Goal: Transaction & Acquisition: Register for event/course

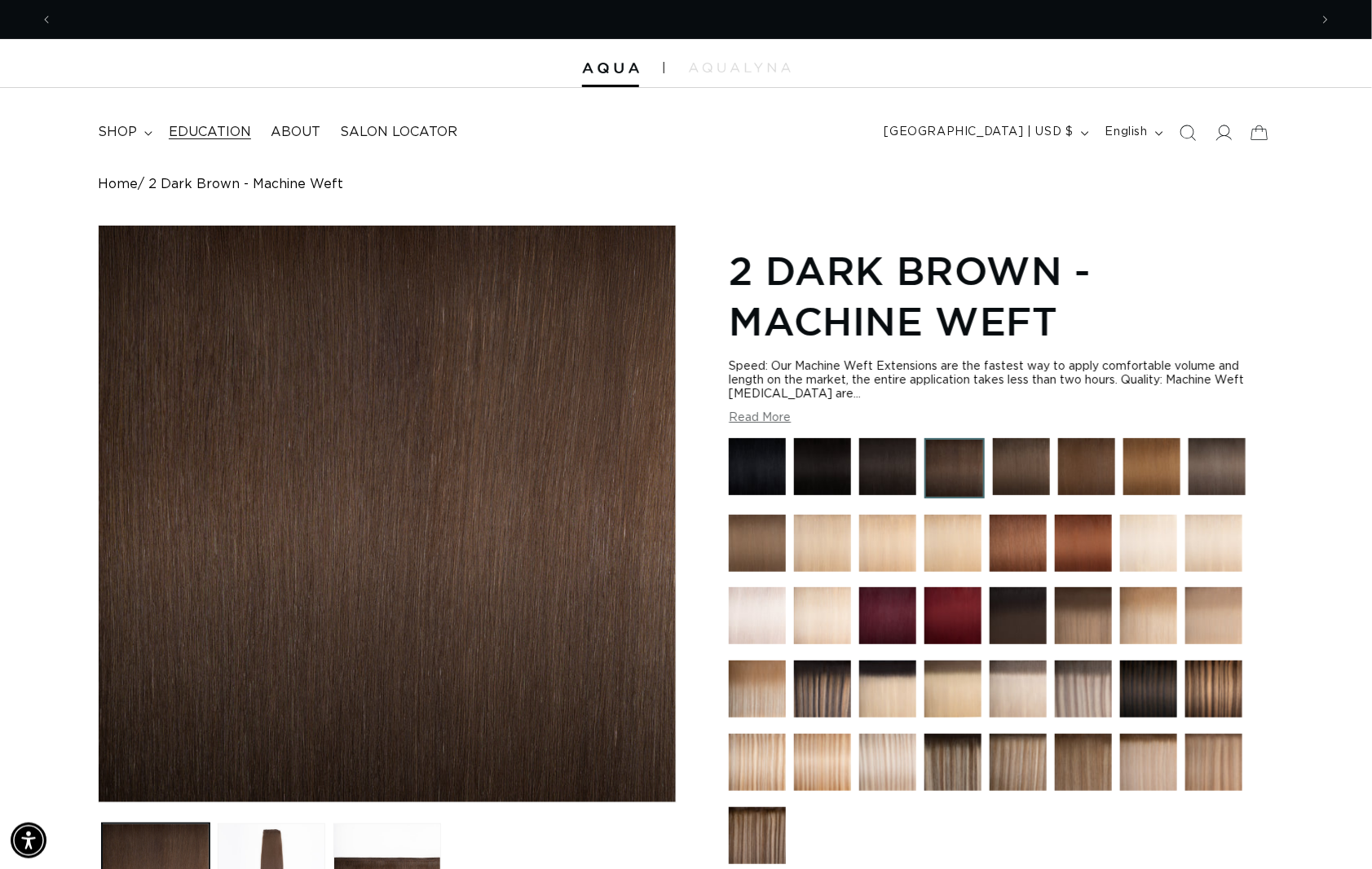
click at [208, 138] on span "Education" at bounding box center [210, 132] width 82 height 17
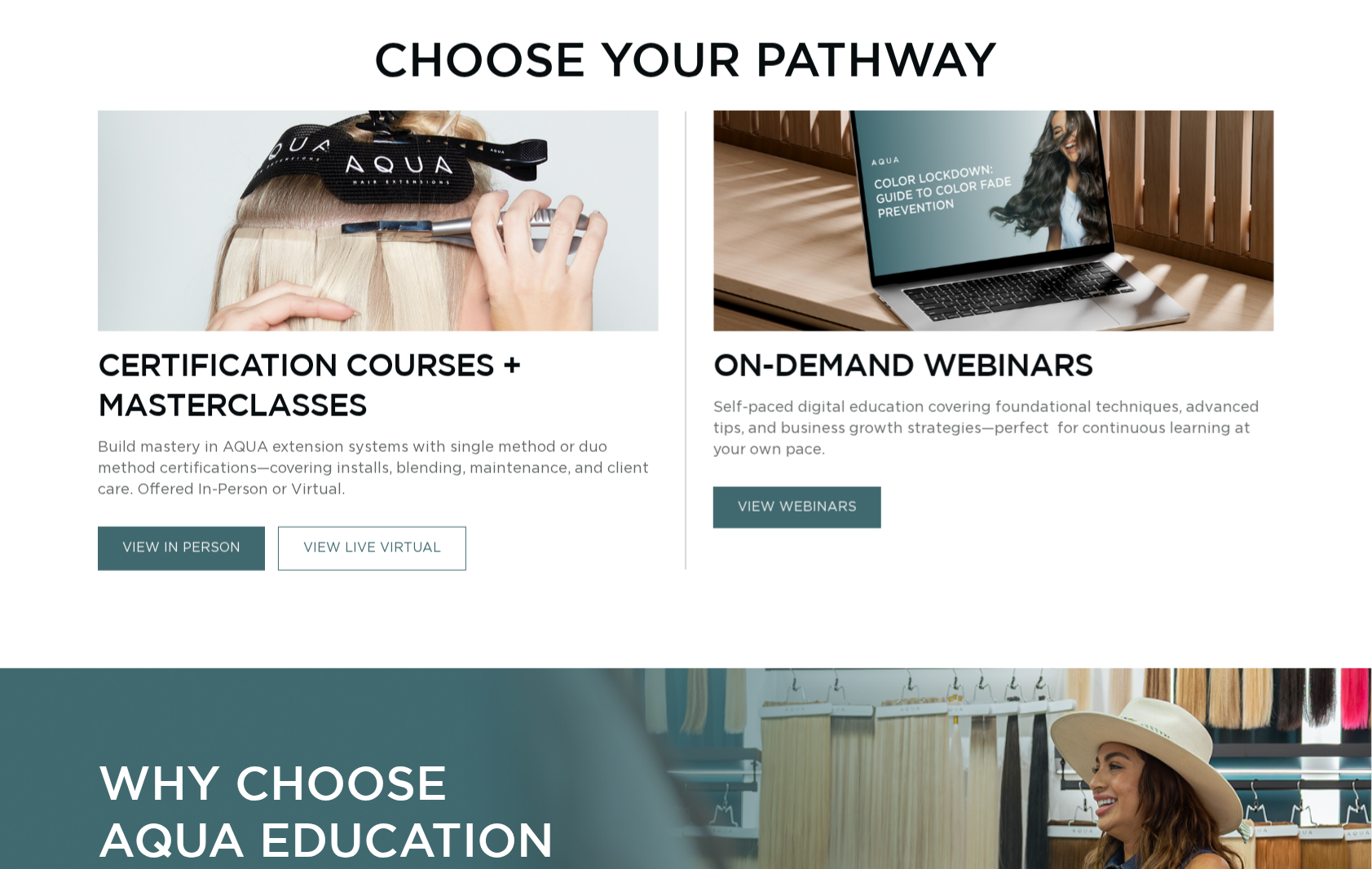
scroll to position [1322, 0]
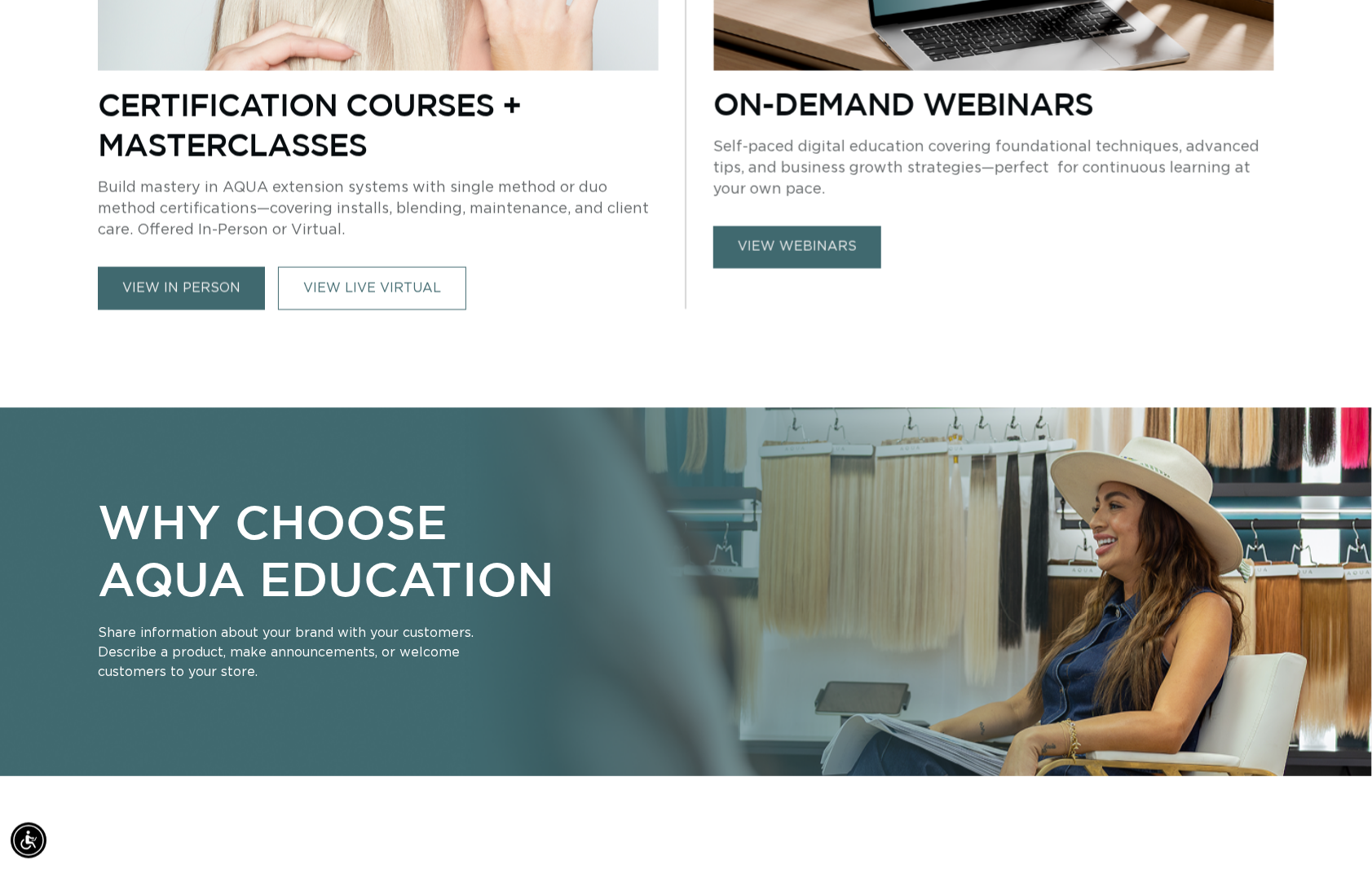
click at [199, 287] on link "view in person" at bounding box center [181, 287] width 168 height 43
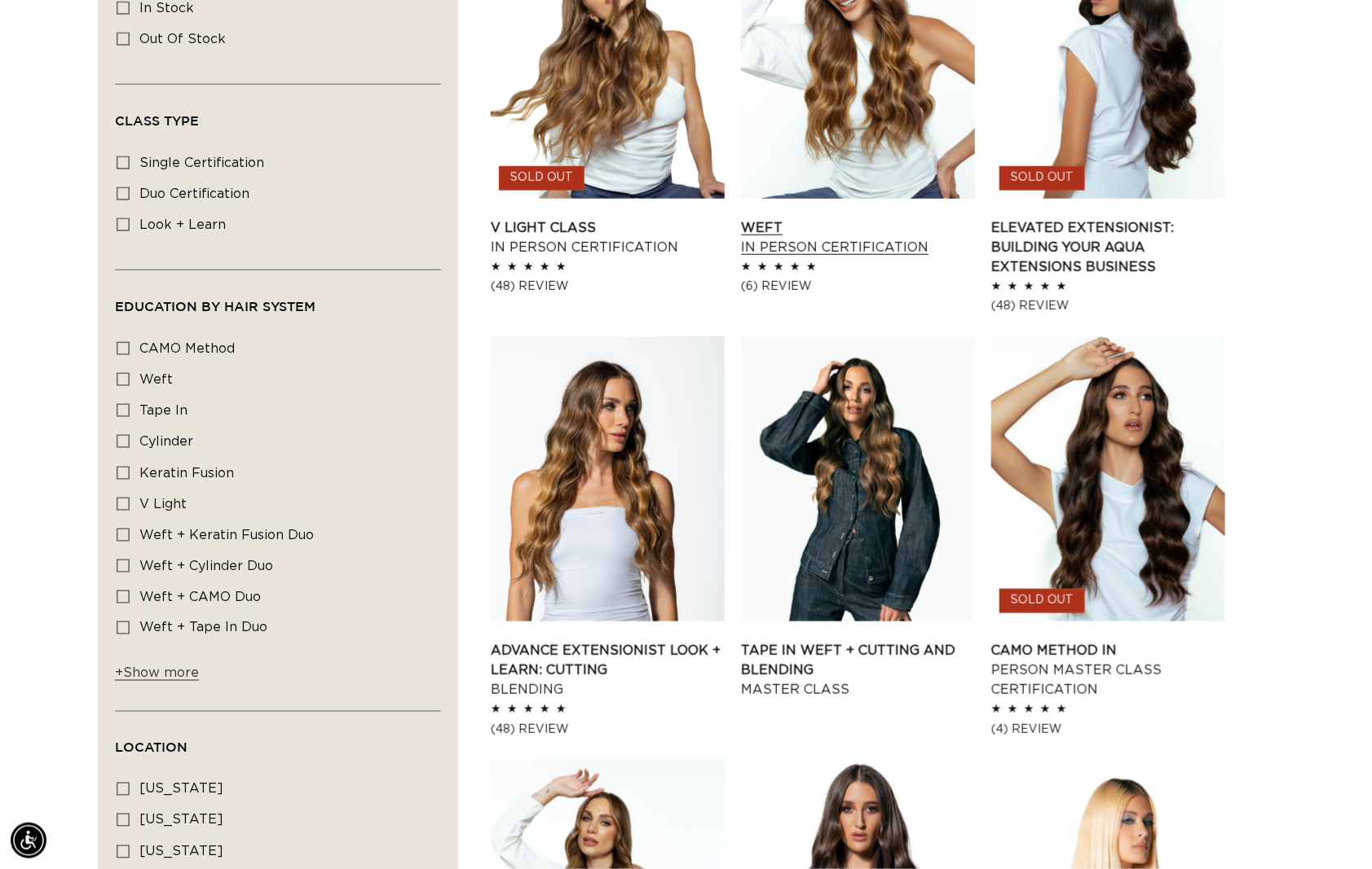
scroll to position [846, 0]
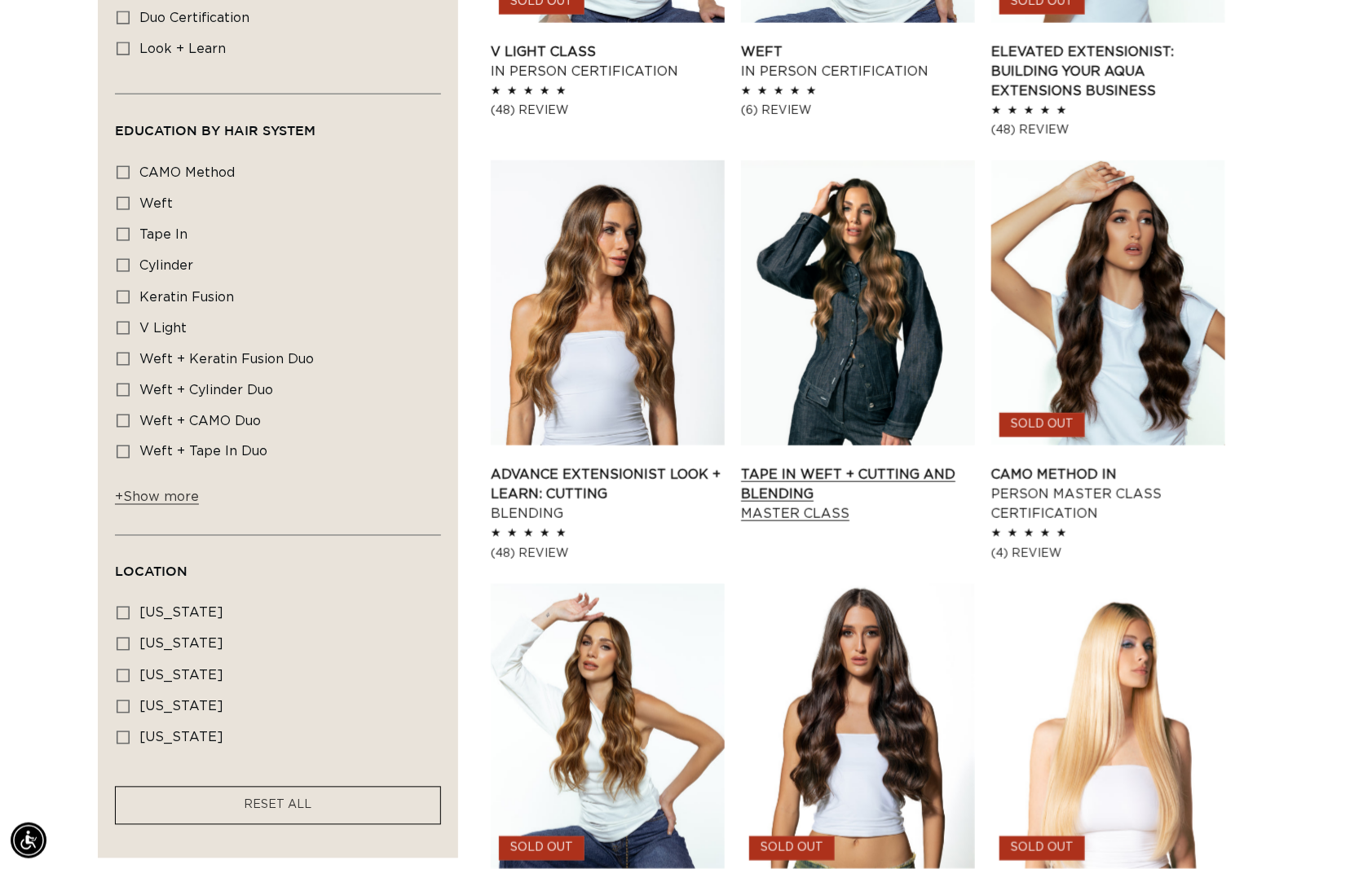
click at [816, 465] on link "Tape In Weft + Cutting and Blending Master Class" at bounding box center [858, 494] width 234 height 58
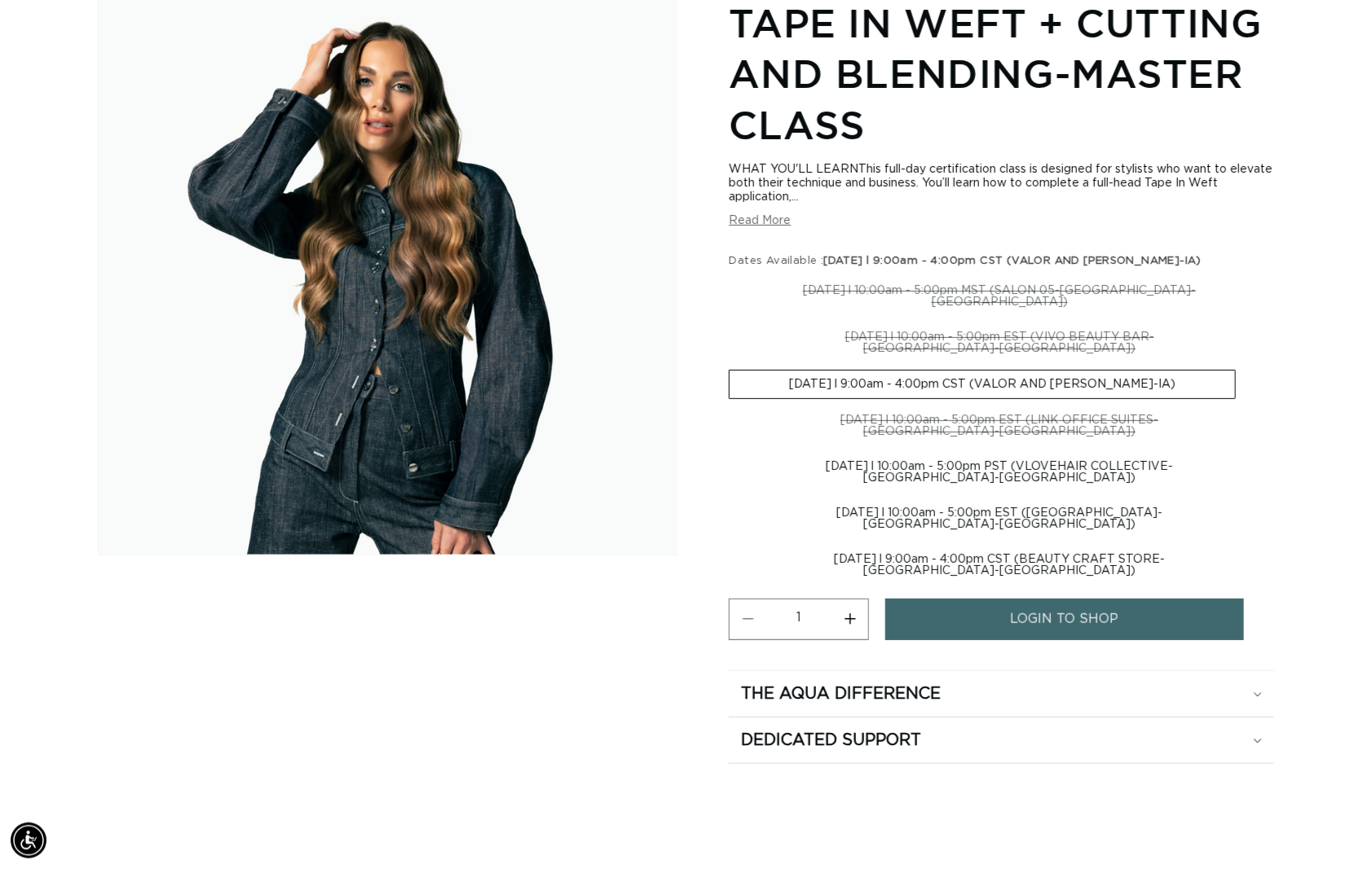
scroll to position [0, 2507]
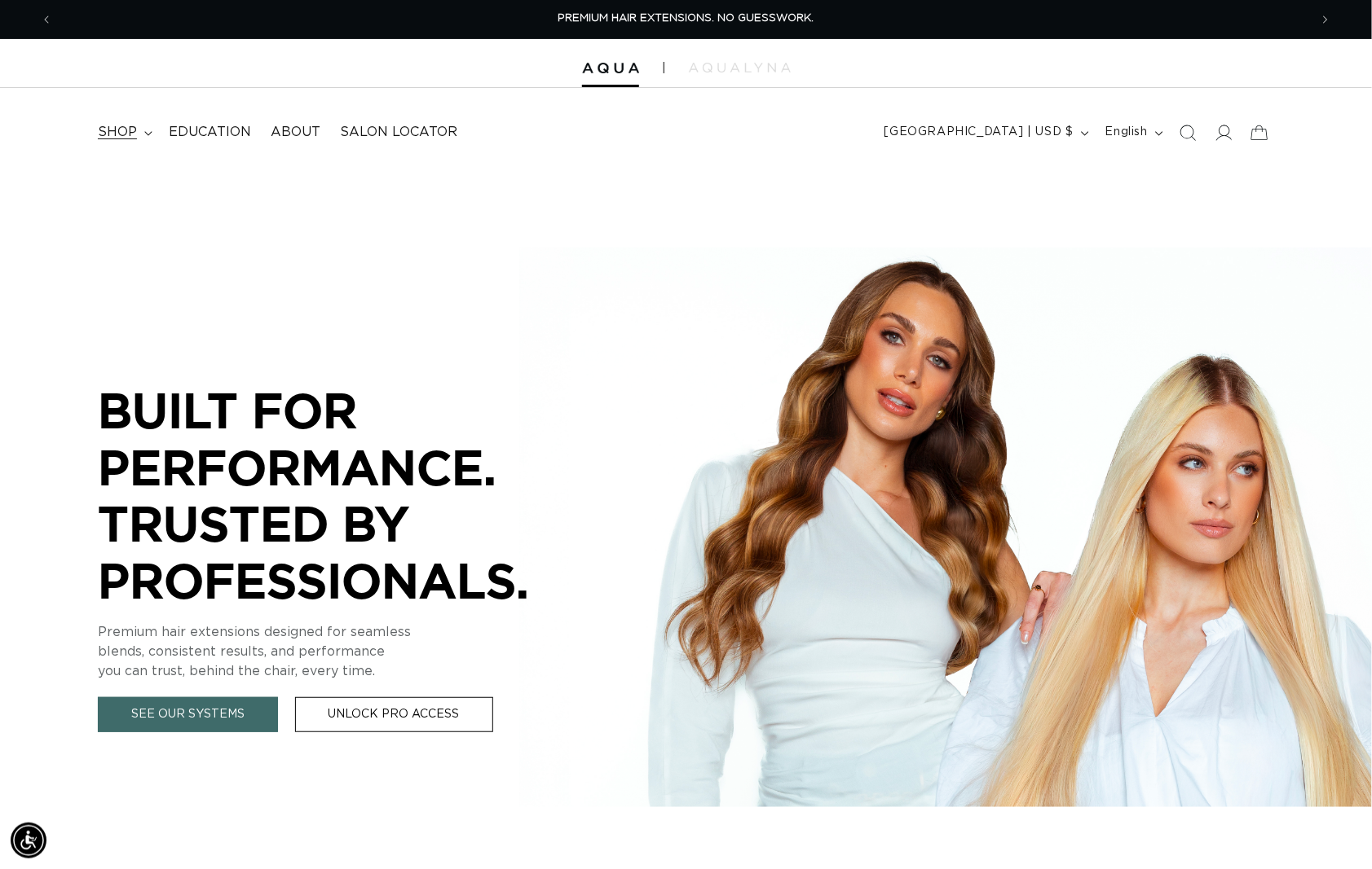
click at [123, 136] on span "shop" at bounding box center [117, 132] width 39 height 17
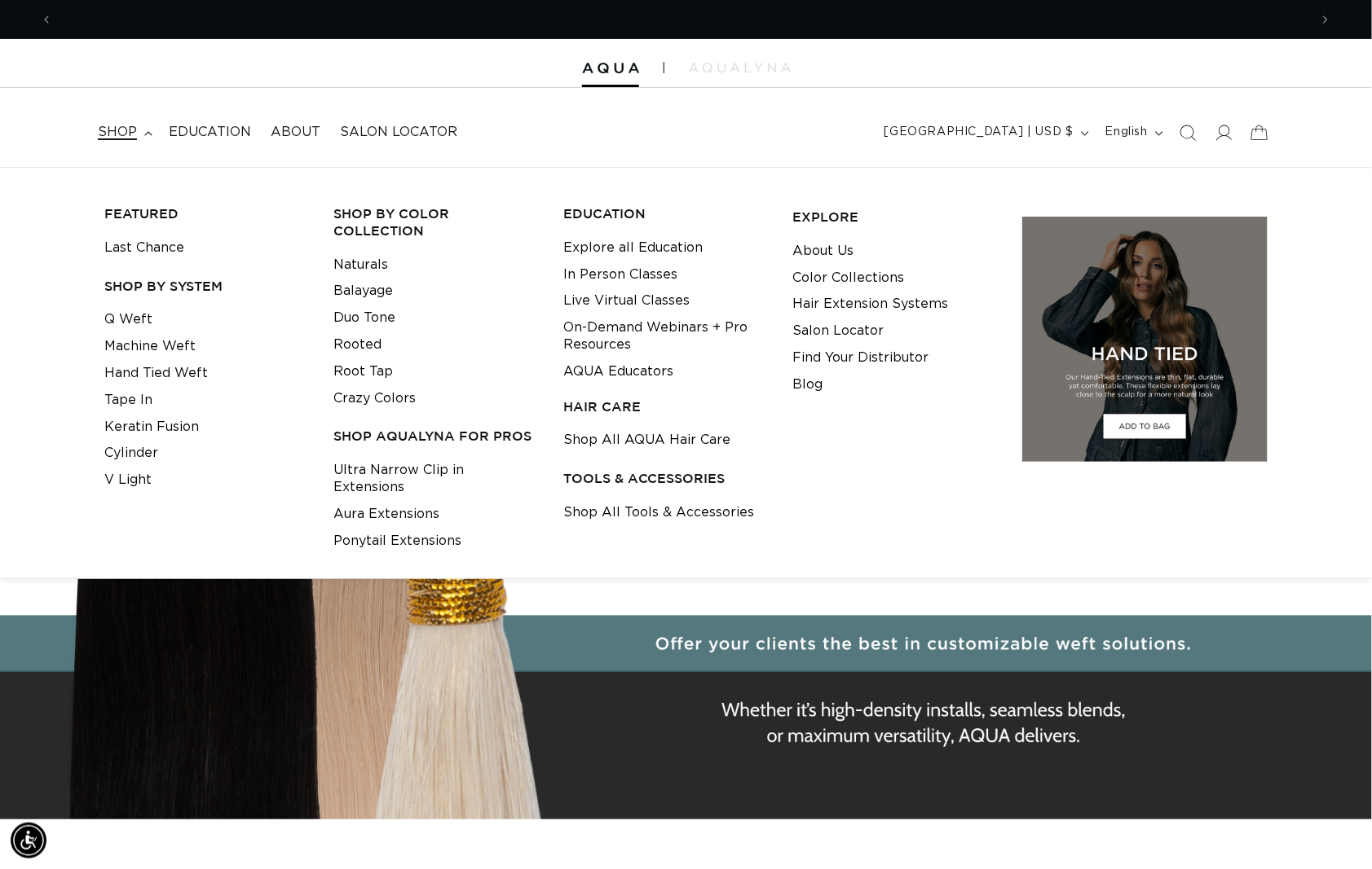
scroll to position [0, 2507]
click at [140, 485] on link "V Light" at bounding box center [127, 480] width 47 height 27
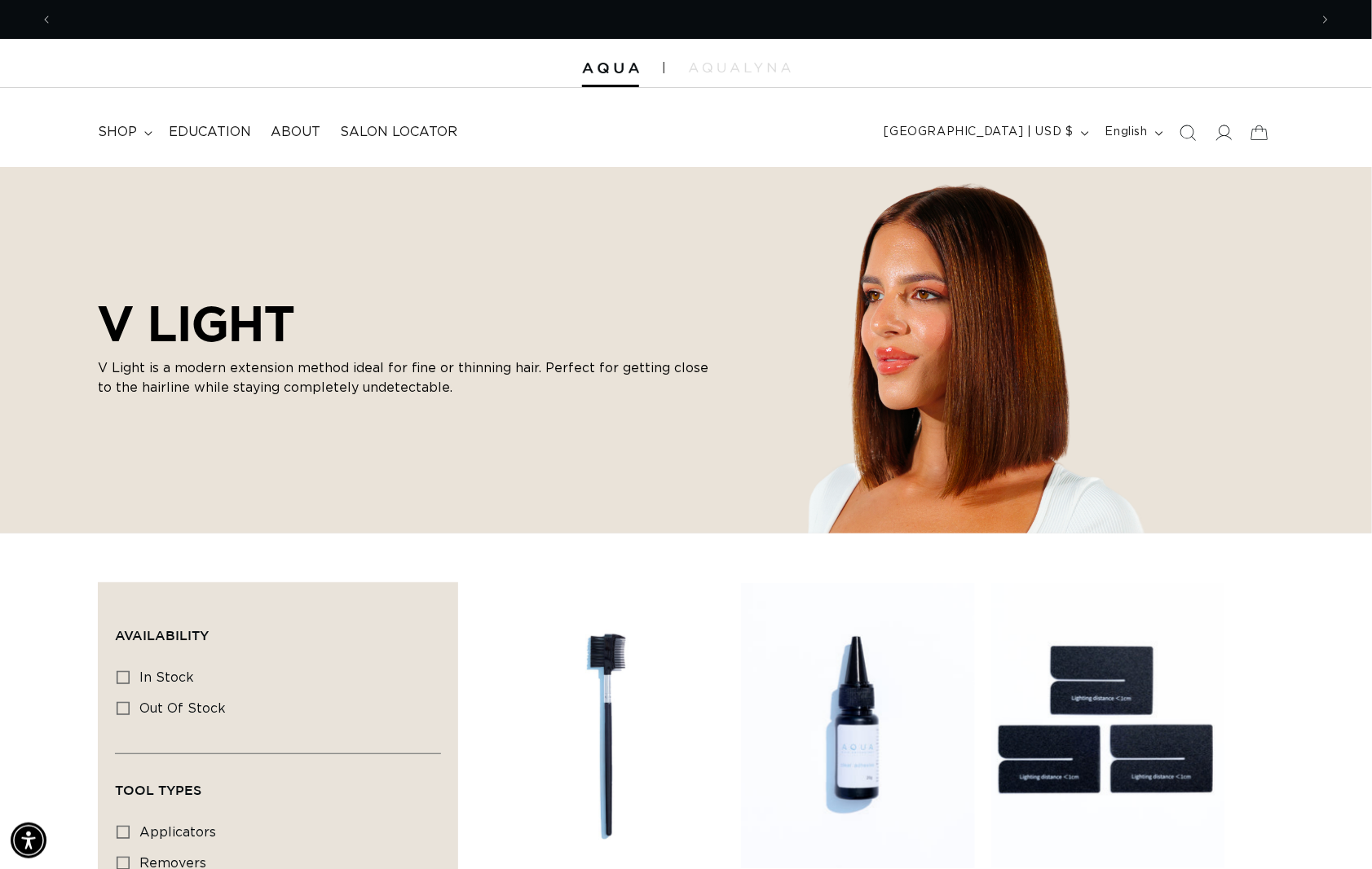
scroll to position [0, 1253]
click at [113, 129] on span "shop" at bounding box center [117, 132] width 39 height 17
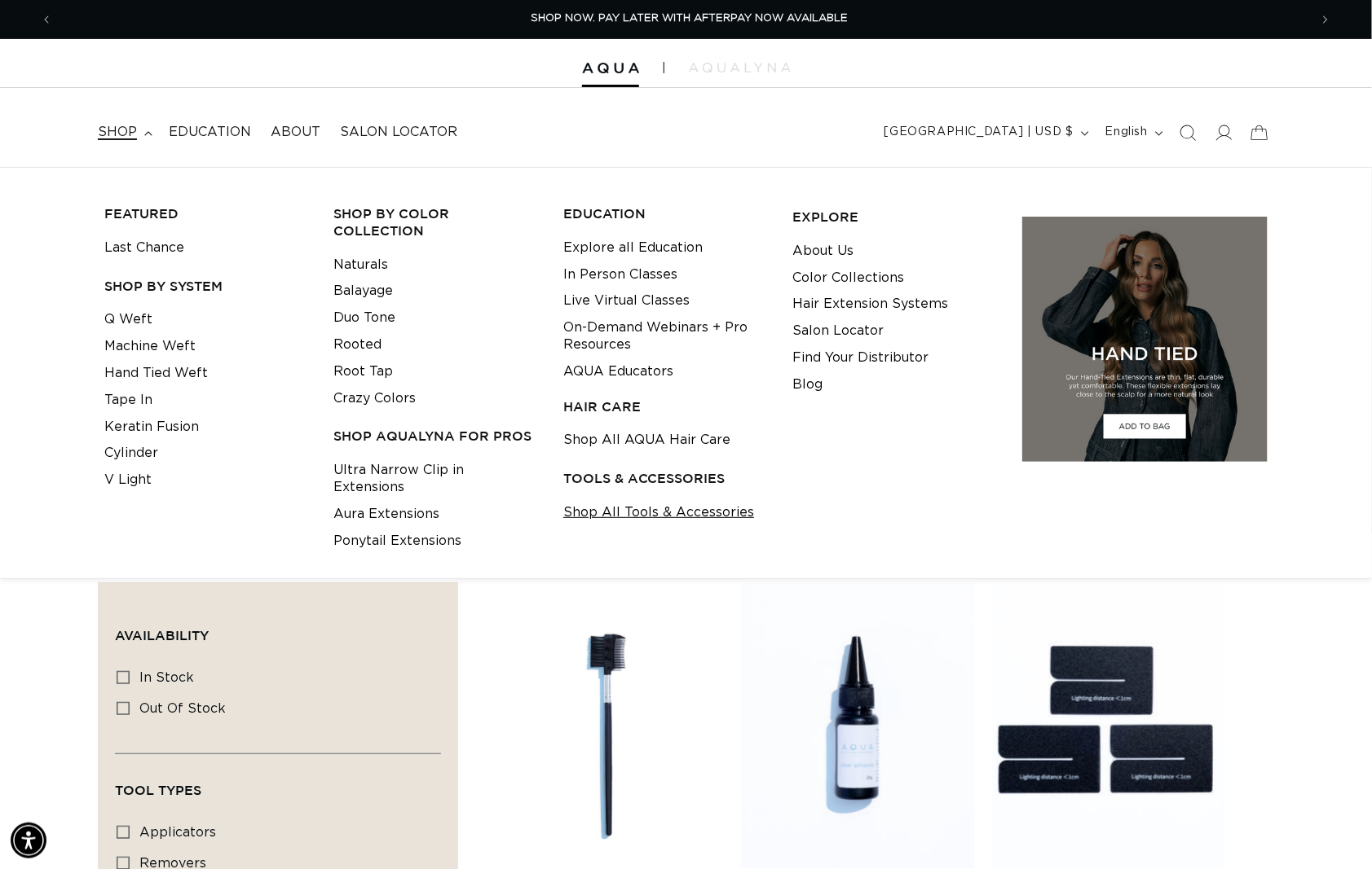
click at [640, 514] on link "Shop All Tools & Accessories" at bounding box center [658, 513] width 191 height 27
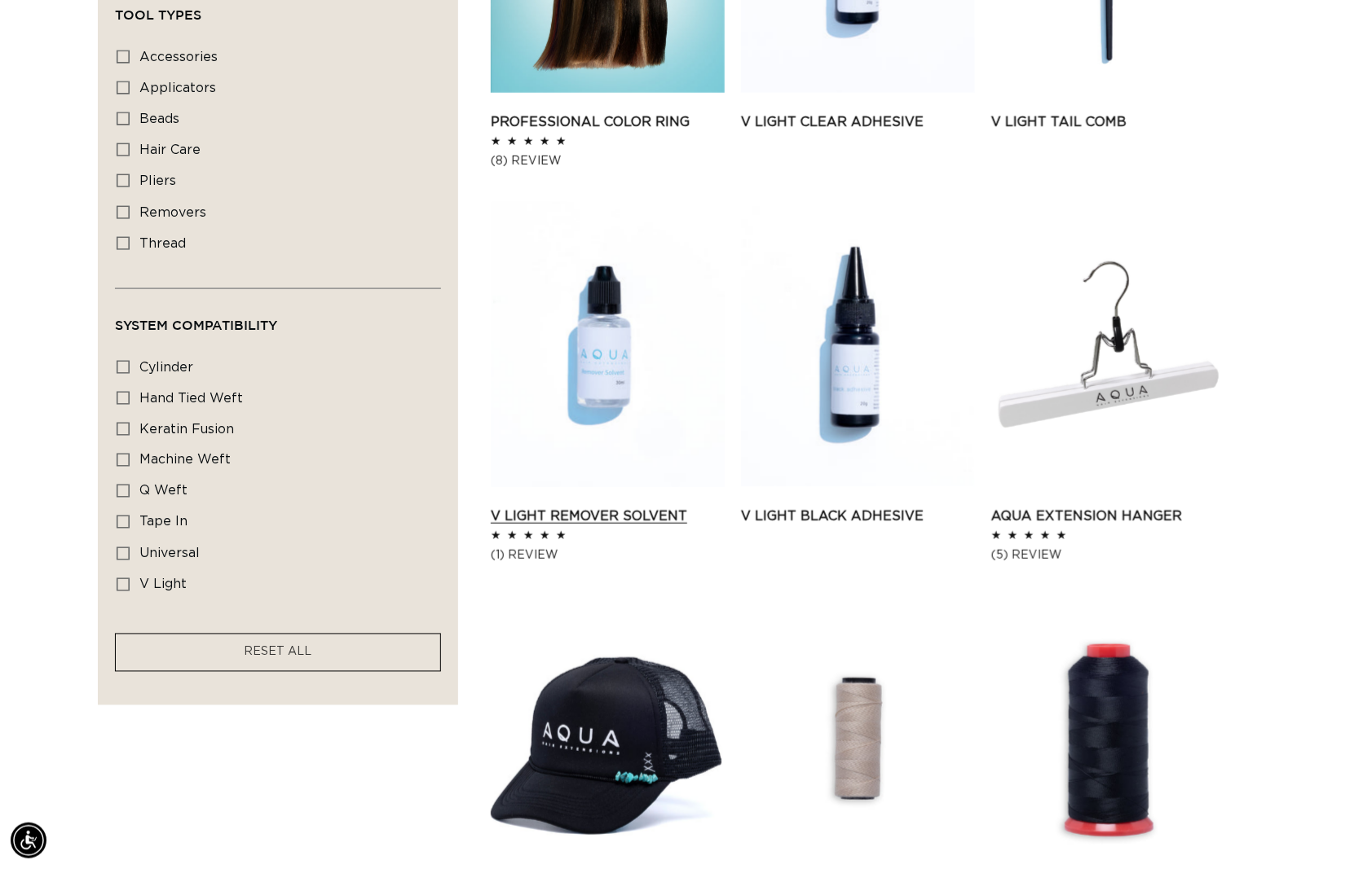
scroll to position [837, 0]
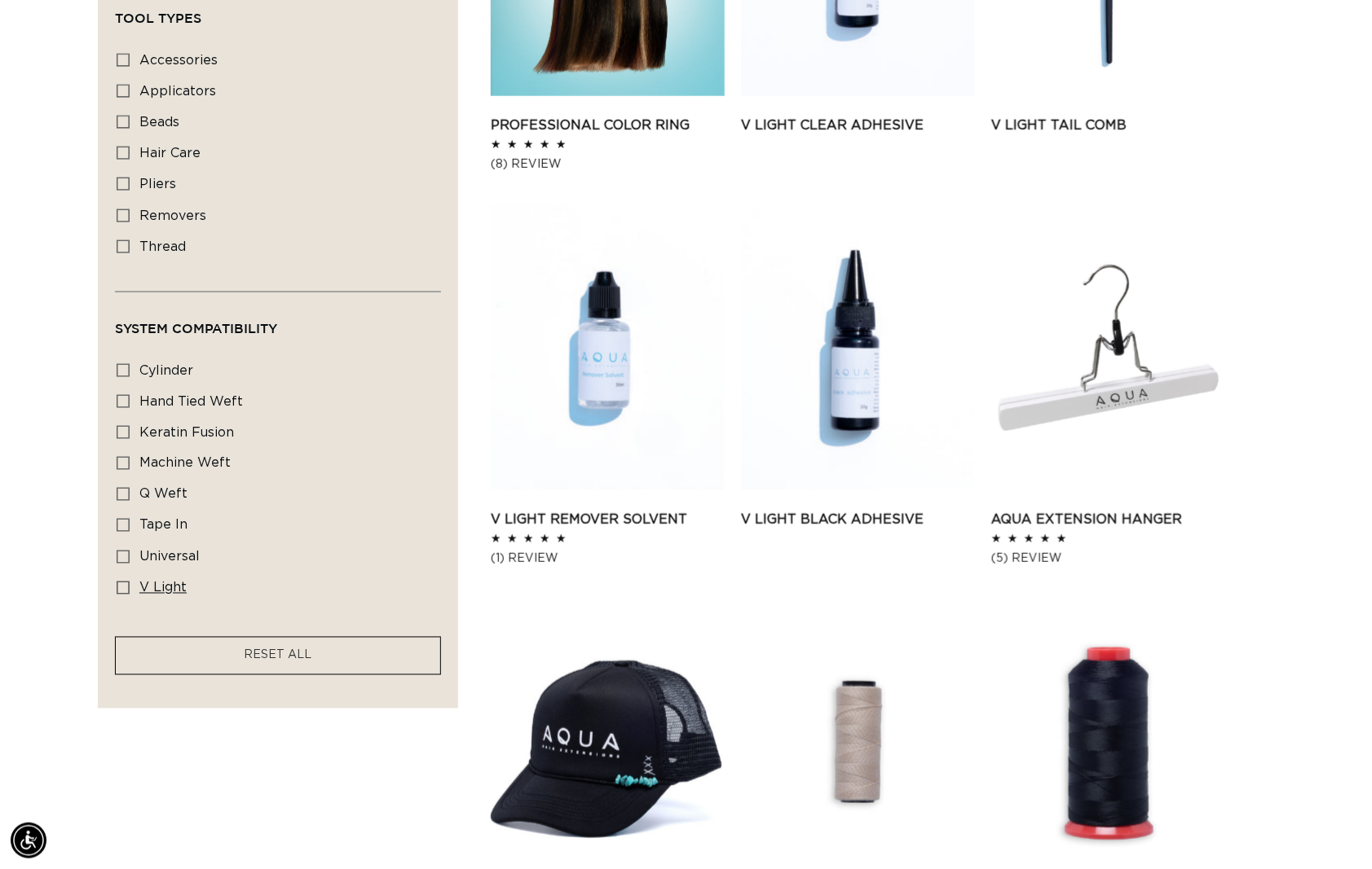
click at [125, 595] on icon at bounding box center [124, 589] width 13 height 13
click at [125, 595] on input "v light v light (7 products)" at bounding box center [124, 589] width 13 height 13
checkbox input "true"
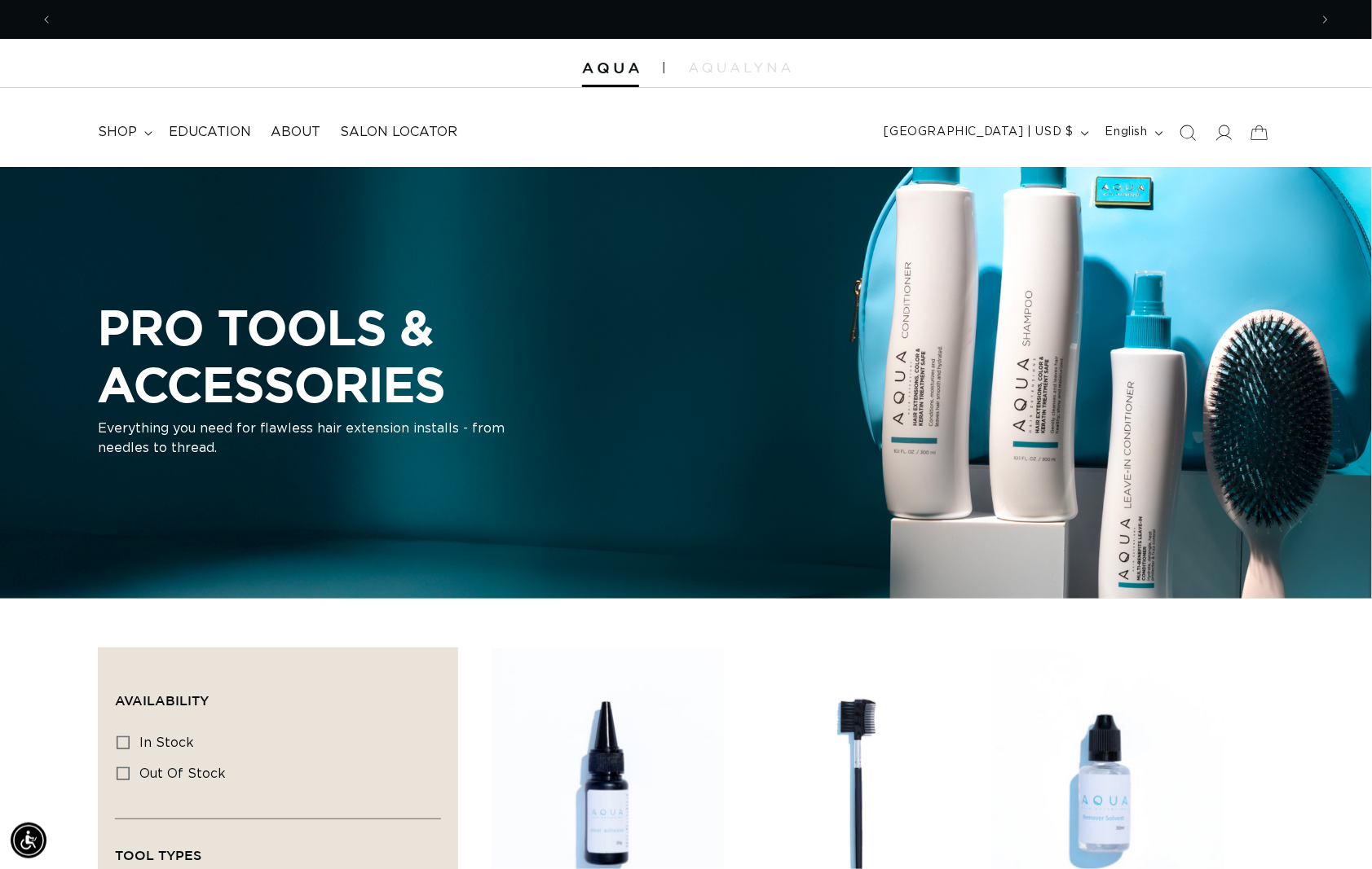
scroll to position [0, 1253]
click at [1215, 141] on icon at bounding box center [1224, 132] width 17 height 17
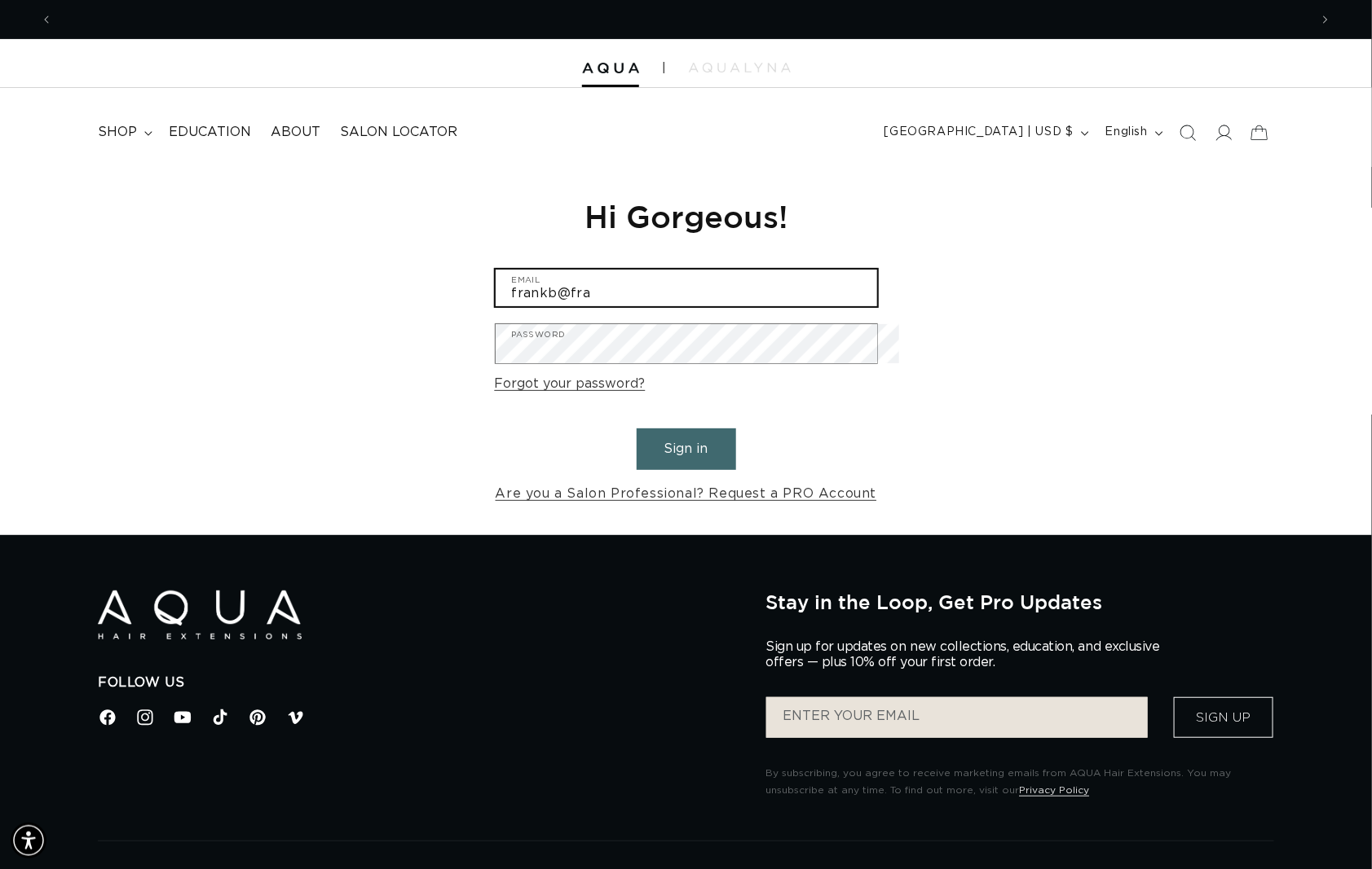
scroll to position [0, 1253]
type input "frankb@frankiethedirector.com"
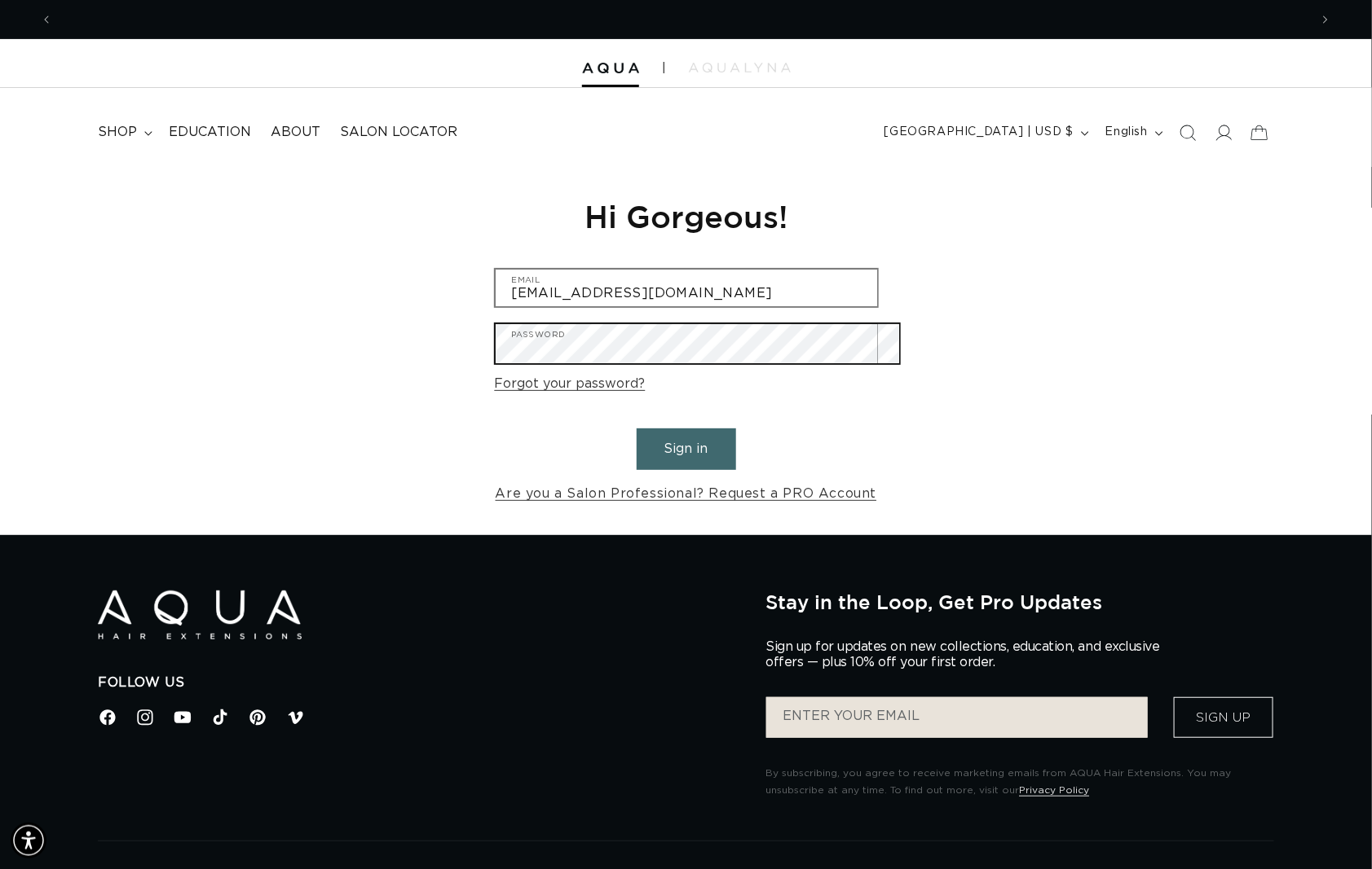
scroll to position [0, 0]
click at [686, 457] on button "Sign in" at bounding box center [686, 449] width 100 height 41
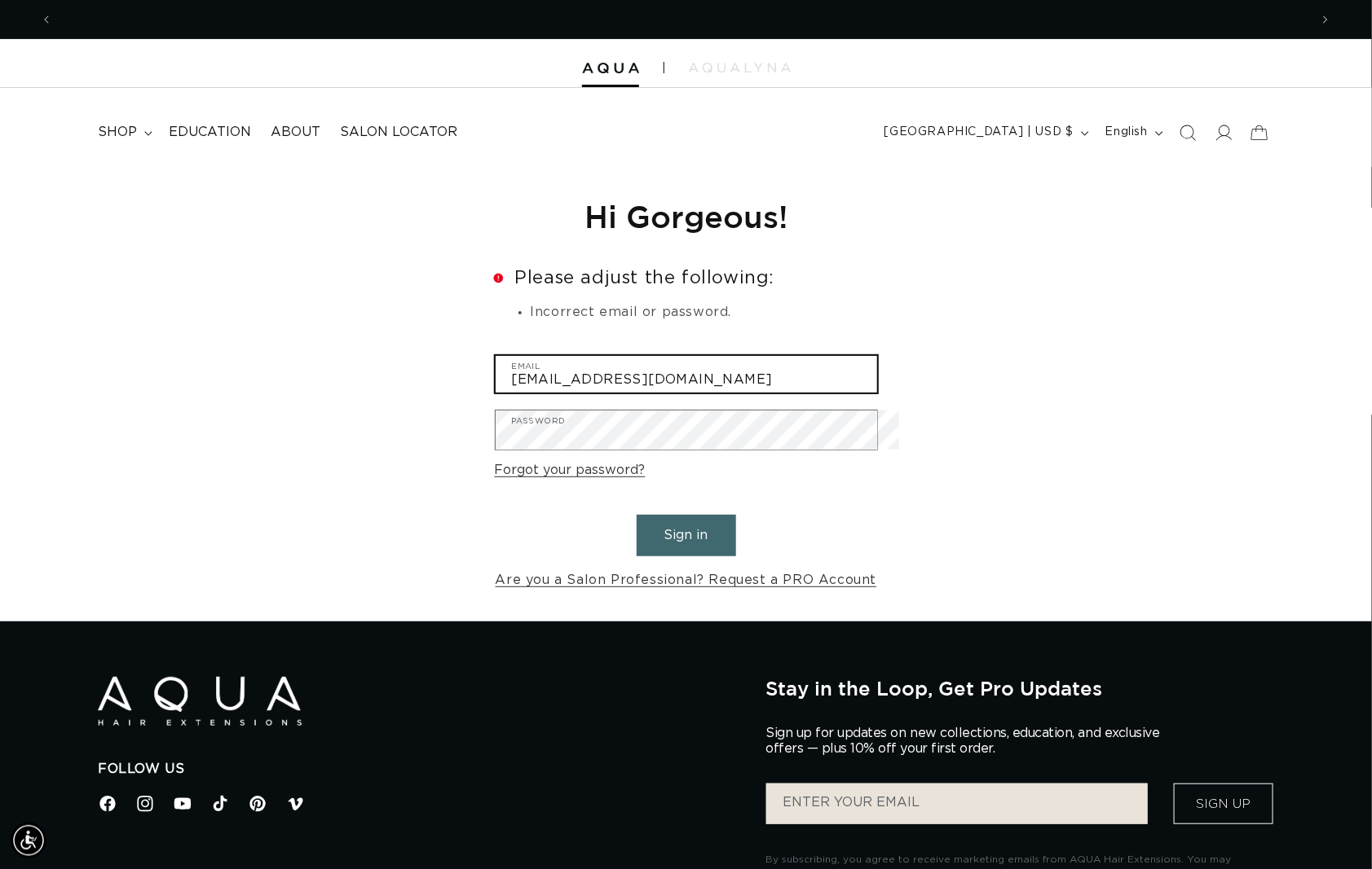
scroll to position [0, 2507]
type input "[EMAIL_ADDRESS][DOMAIN_NAME]"
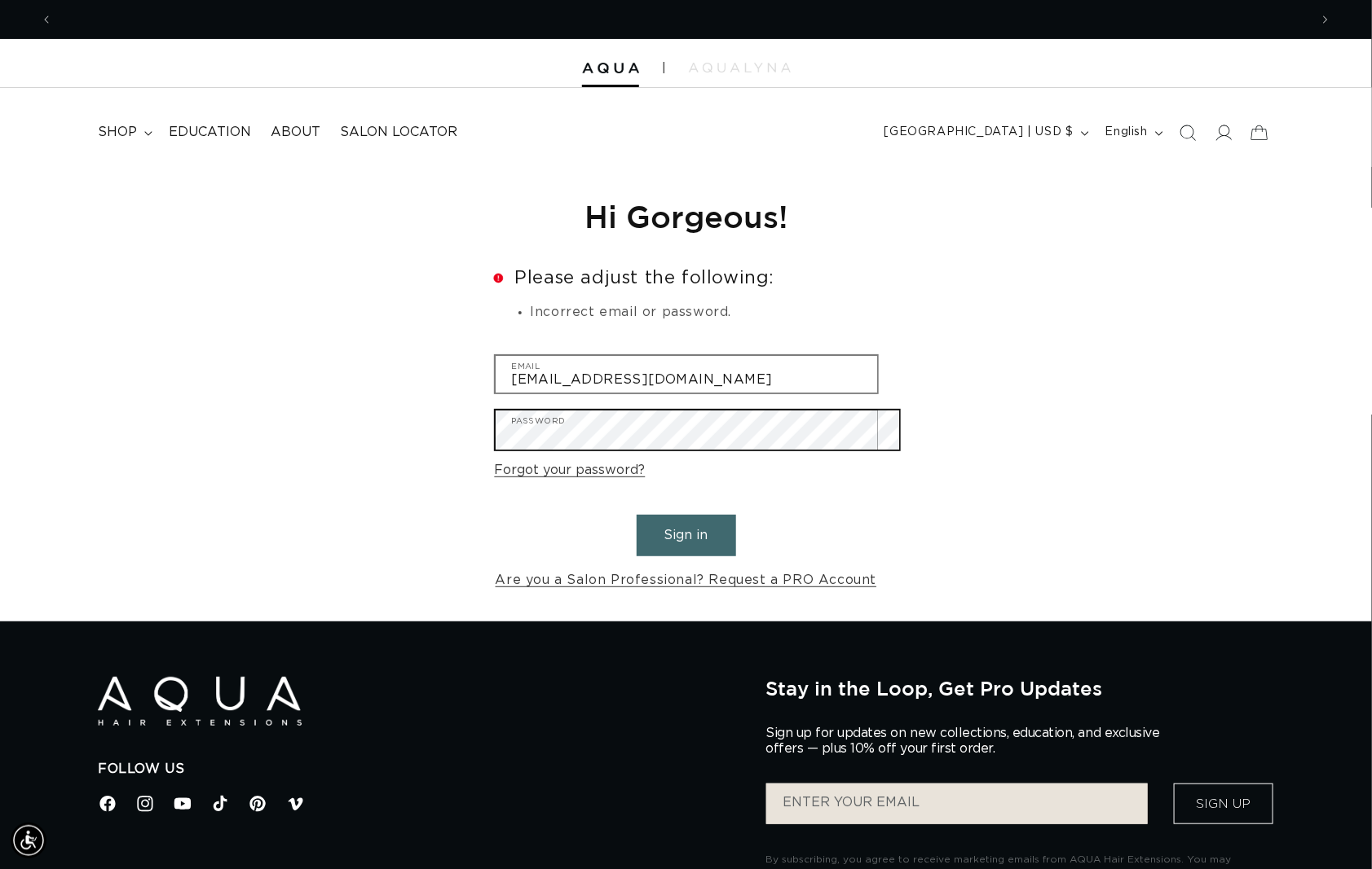
scroll to position [0, 0]
click at [686, 545] on button "Sign in" at bounding box center [686, 535] width 100 height 41
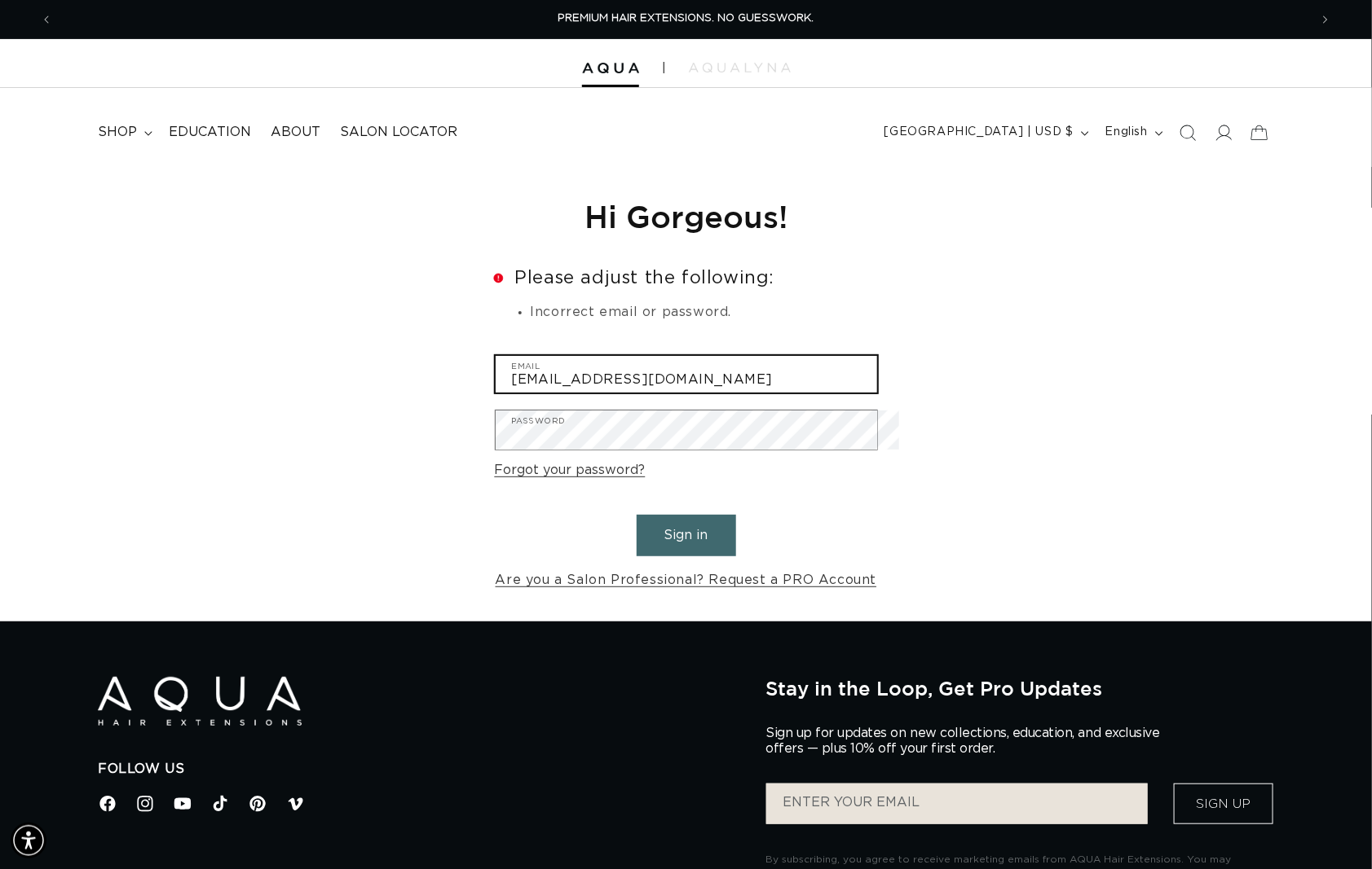
type input "frankb@frankiethedirector.com"
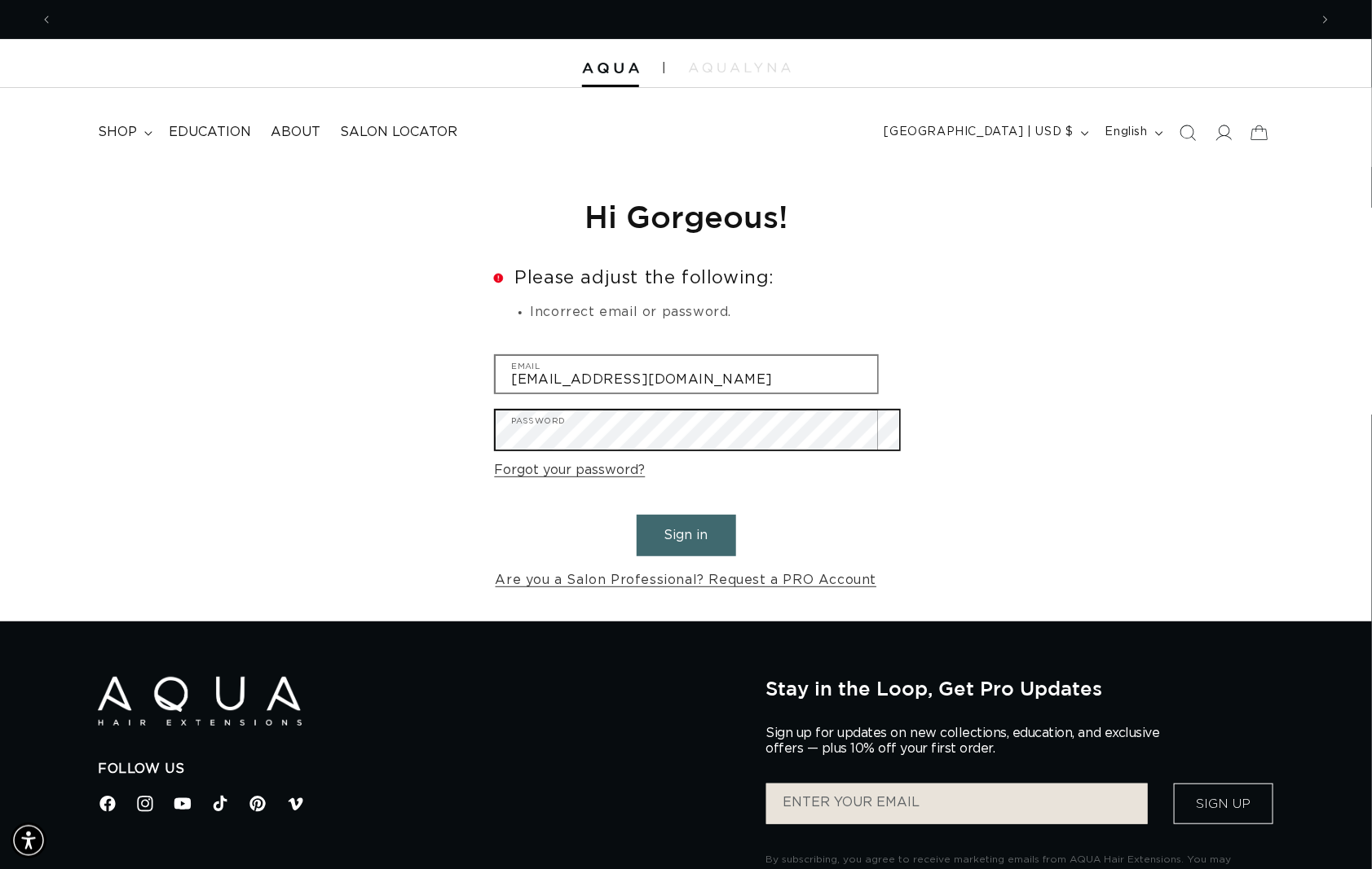
scroll to position [0, 1253]
click at [686, 545] on button "Sign in" at bounding box center [686, 535] width 100 height 41
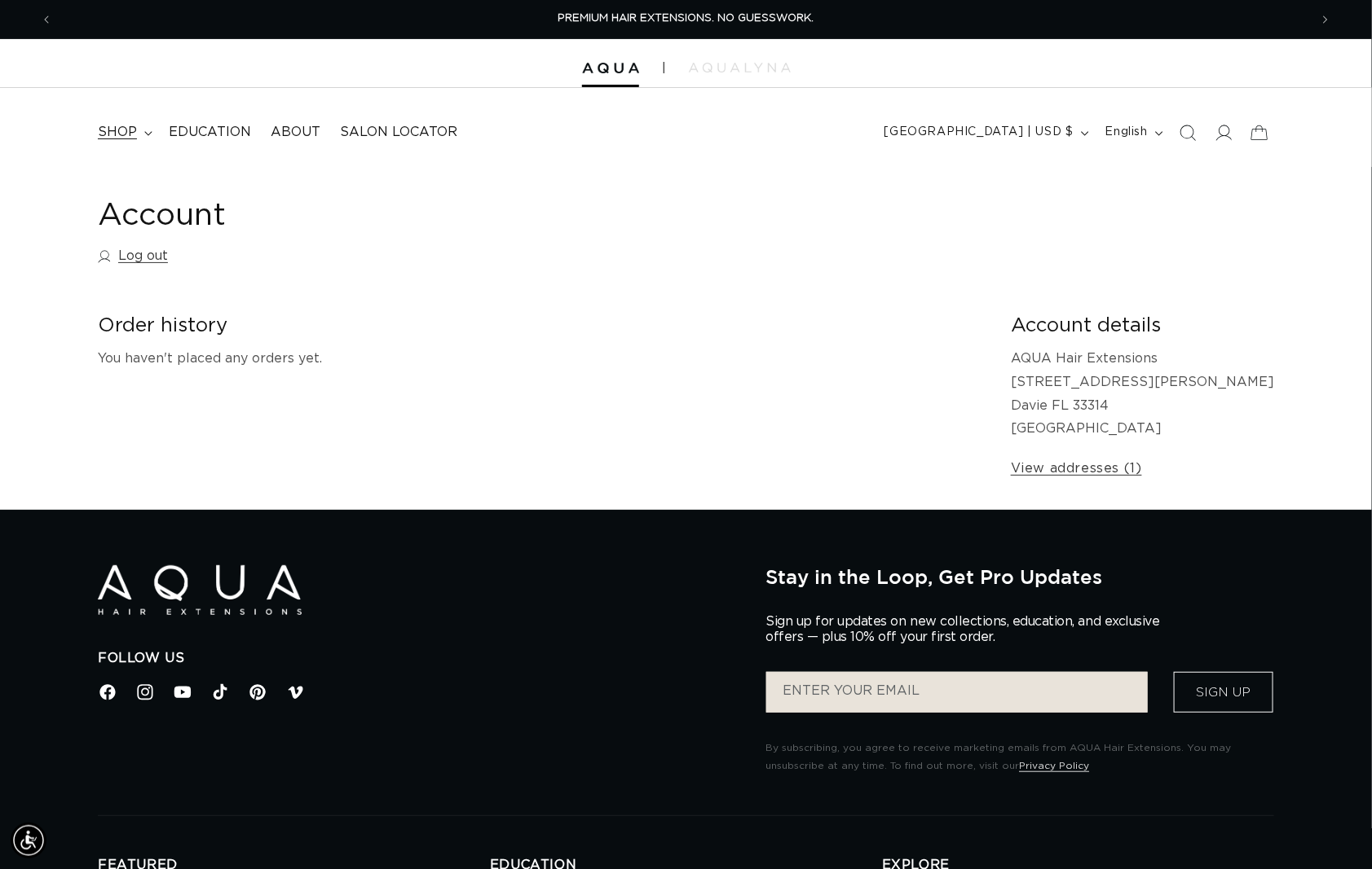
click at [131, 132] on span "shop" at bounding box center [117, 132] width 39 height 17
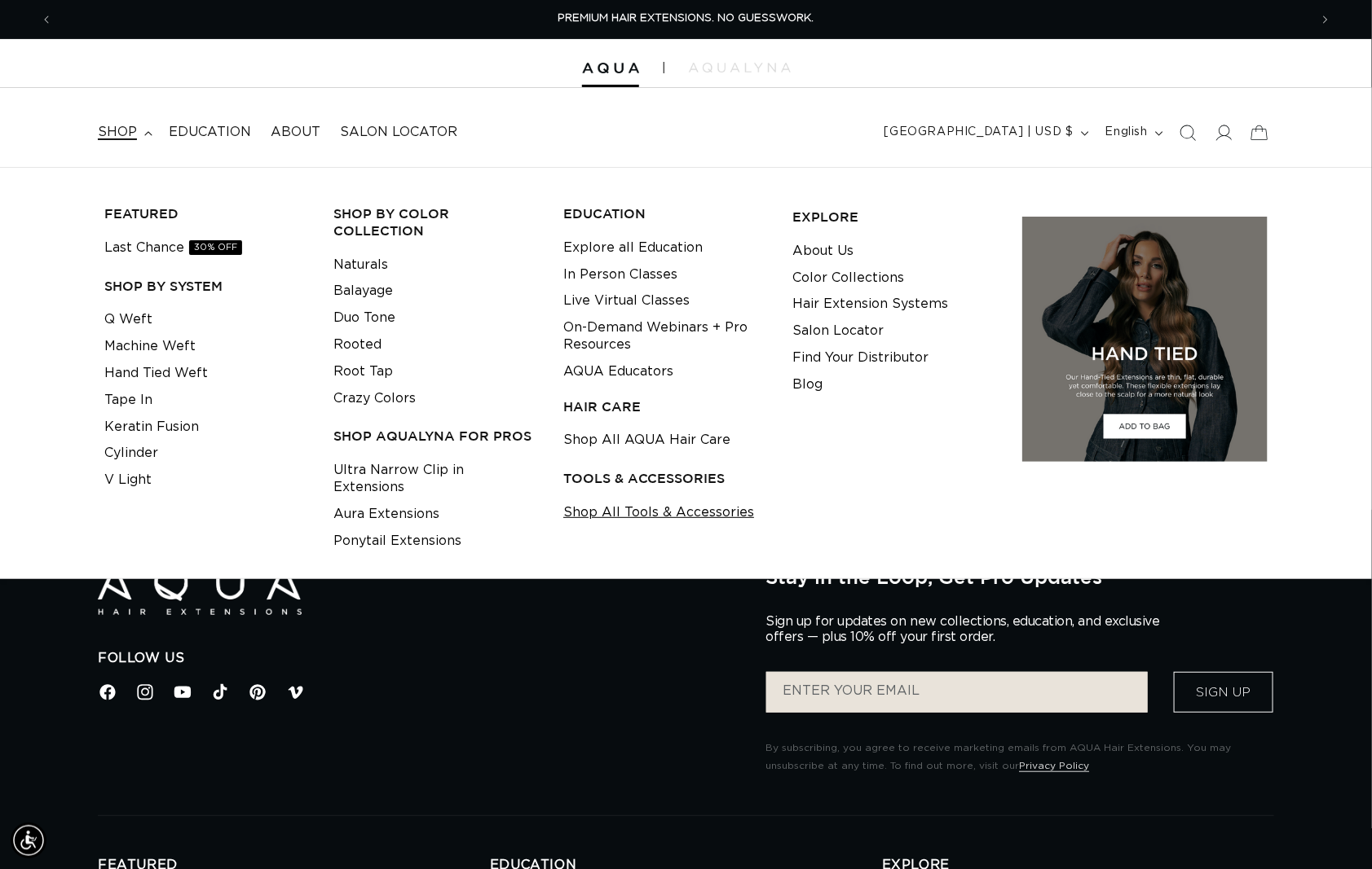
click at [593, 515] on link "Shop All Tools & Accessories" at bounding box center [658, 513] width 191 height 27
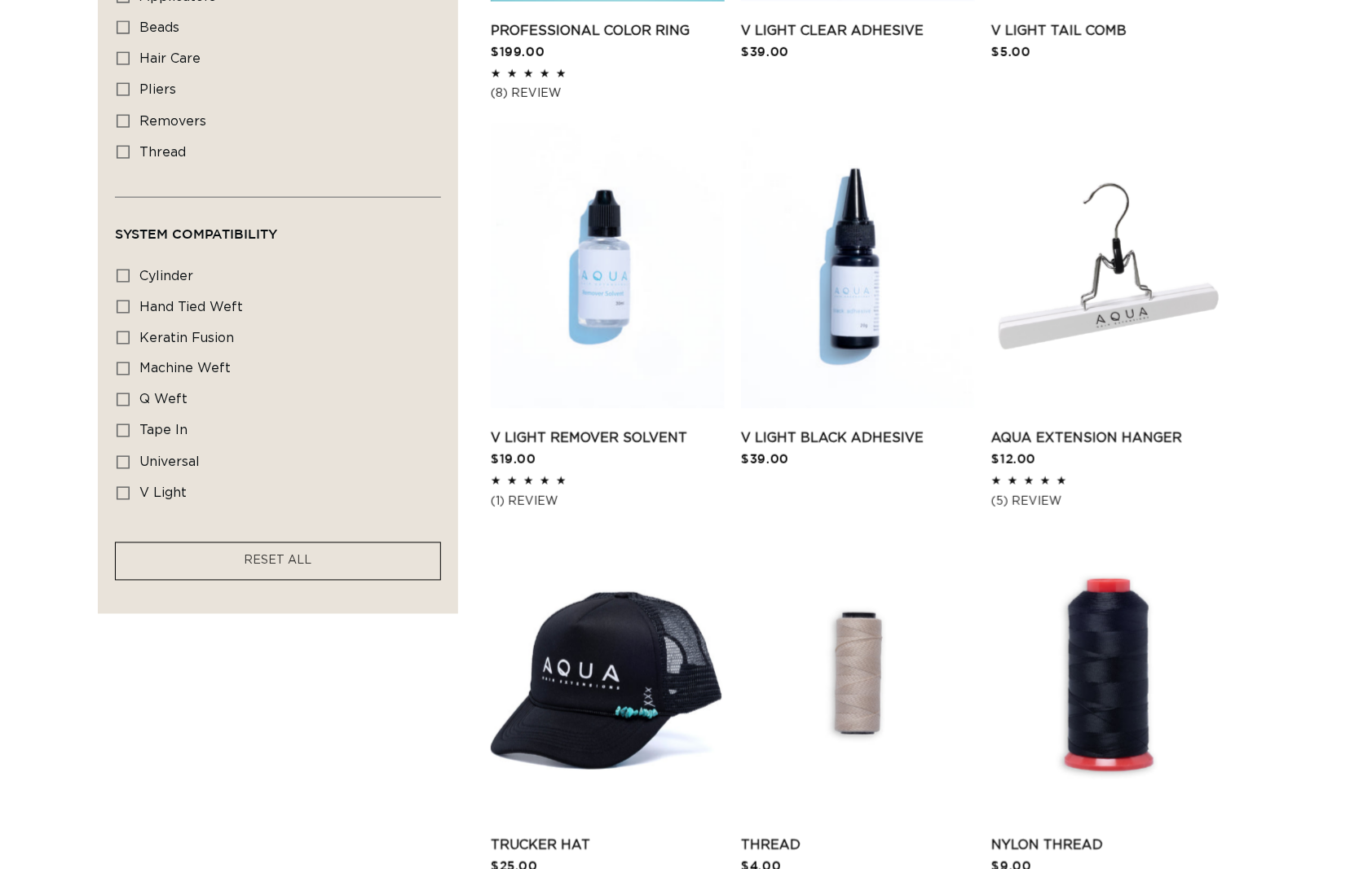
scroll to position [1321, 0]
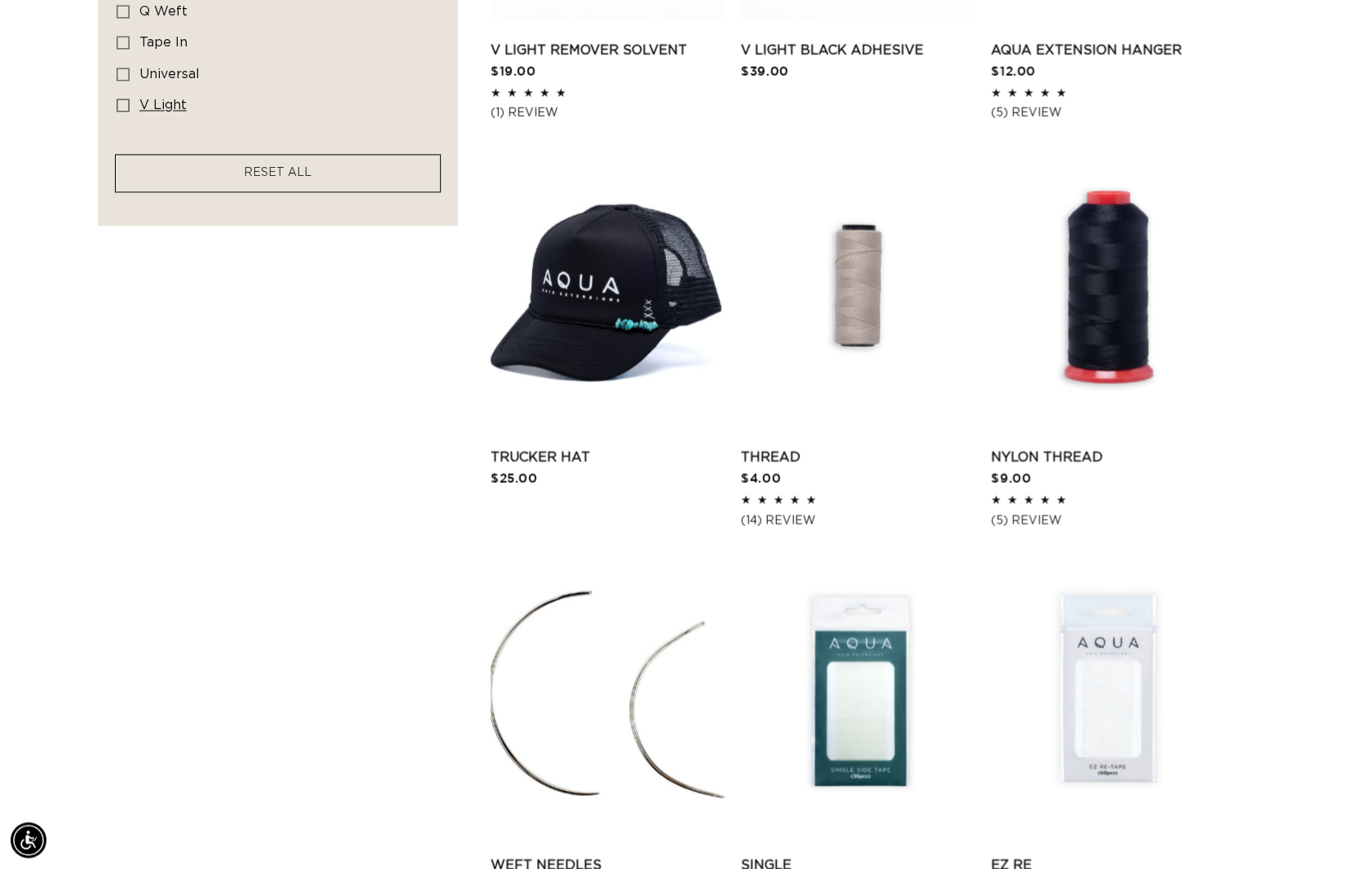
drag, startPoint x: 113, startPoint y: 145, endPoint x: 129, endPoint y: 145, distance: 16.0
click at [129, 112] on icon at bounding box center [124, 105] width 13 height 13
click at [129, 112] on input "v light v light (7 products)" at bounding box center [124, 105] width 13 height 13
checkbox input "true"
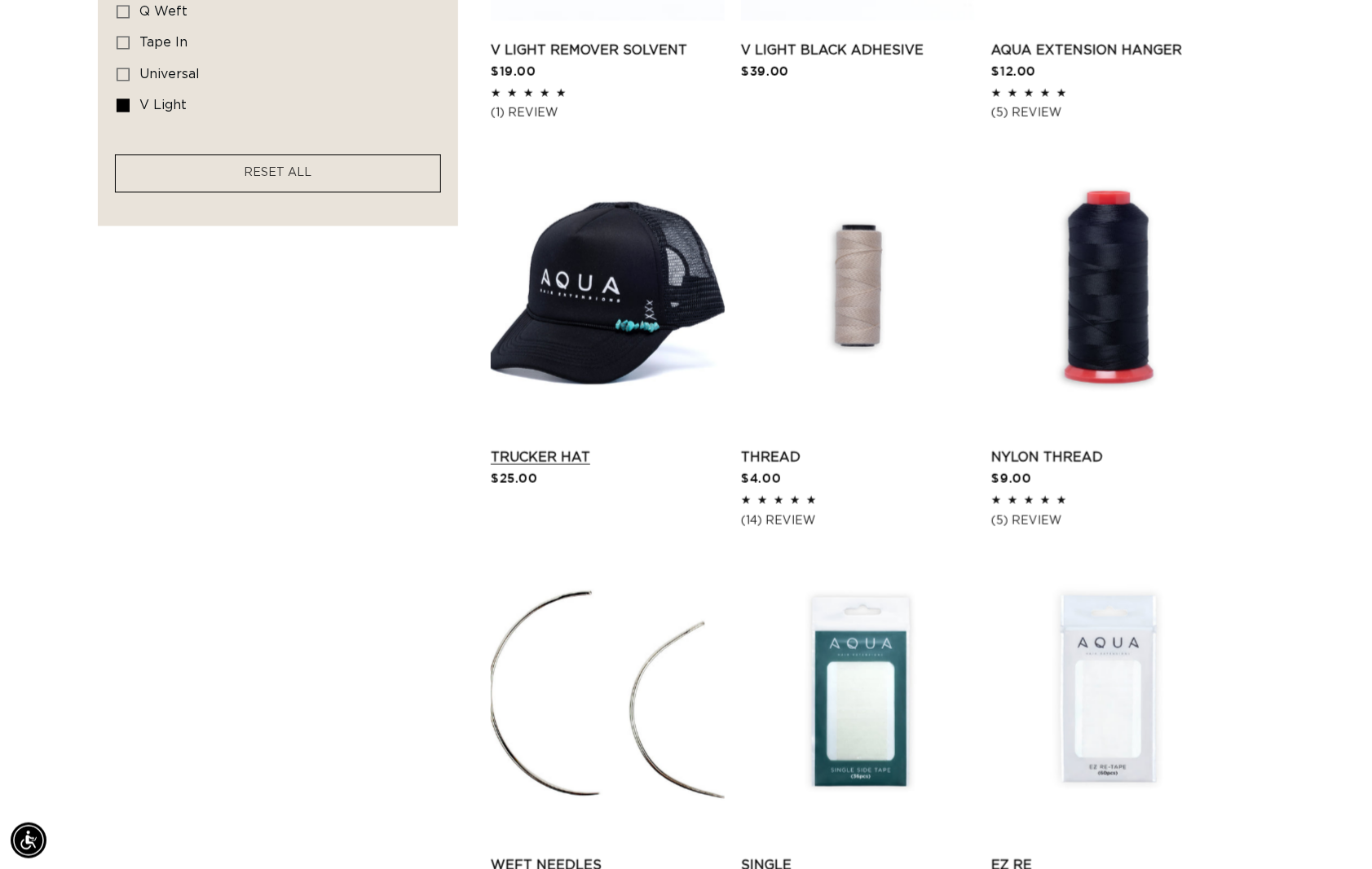
scroll to position [0, 1253]
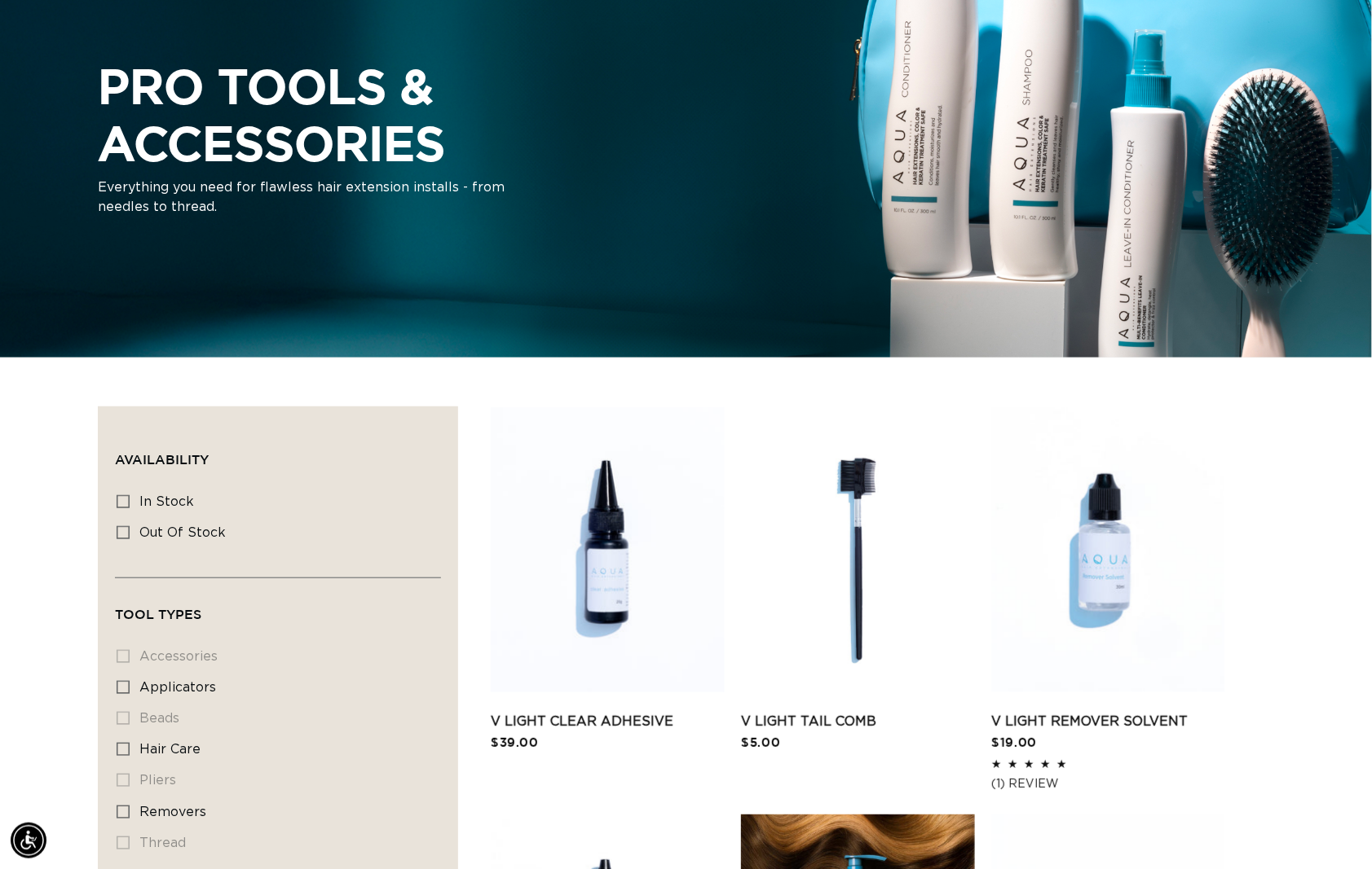
scroll to position [0, 2507]
